Goal: Find contact information: Find contact information

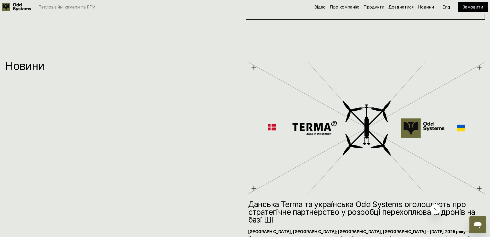
scroll to position [2833, 0]
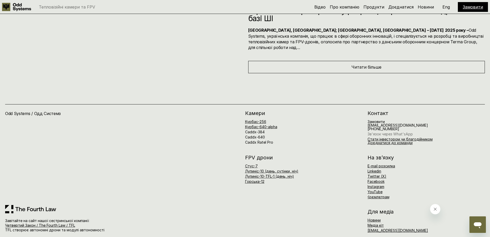
click at [376, 132] on link "Зв'язок через What'sApp" at bounding box center [390, 134] width 45 height 4
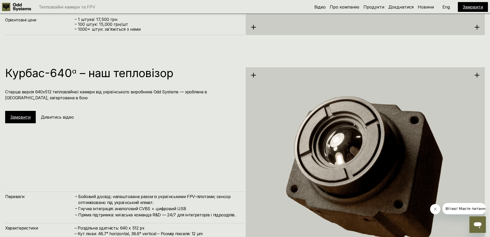
scroll to position [1132, 0]
click at [82, 118] on div "Замовити Дивитись відео" at bounding box center [45, 116] width 81 height 12
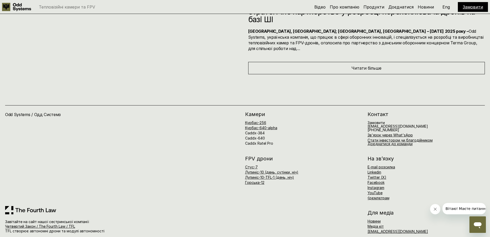
scroll to position [2833, 0]
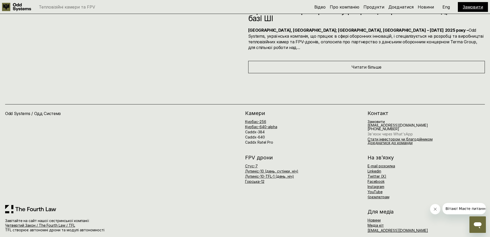
click at [382, 132] on link "Зв'язок через What'sApp" at bounding box center [390, 134] width 45 height 4
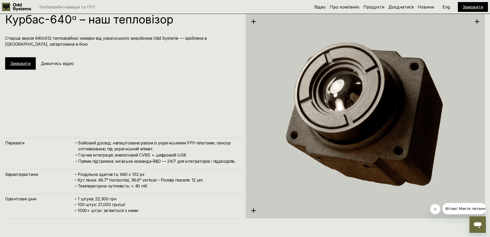
scroll to position [1160, 0]
